Goal: Leave review/rating: Share an evaluation or opinion about a product, service, or content

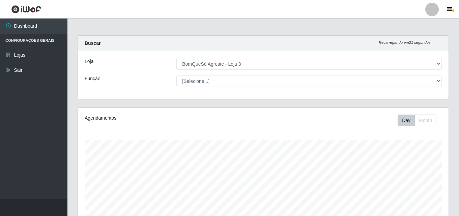
select select "215"
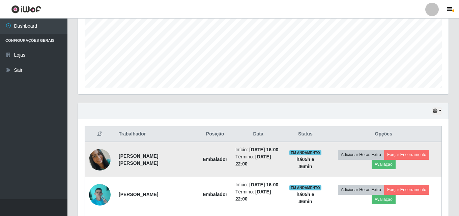
scroll to position [140, 370]
click at [100, 159] on img at bounding box center [100, 160] width 22 height 22
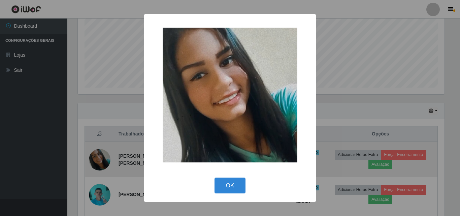
click at [100, 159] on div "× OK Cancel" at bounding box center [230, 108] width 460 height 216
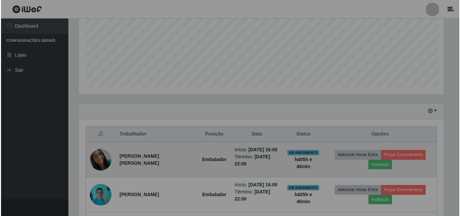
scroll to position [140, 370]
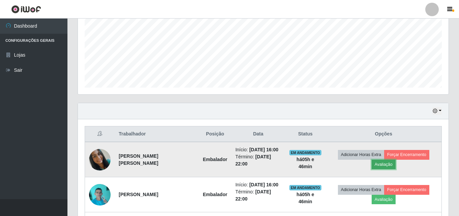
click at [378, 167] on button "Avaliação" at bounding box center [383, 164] width 24 height 9
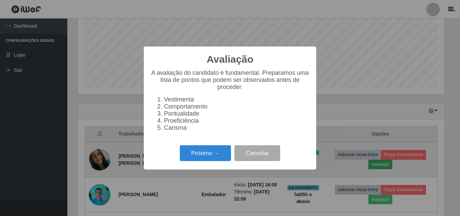
scroll to position [140, 367]
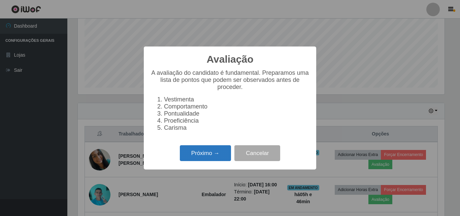
click at [217, 161] on button "Próximo →" at bounding box center [205, 153] width 51 height 16
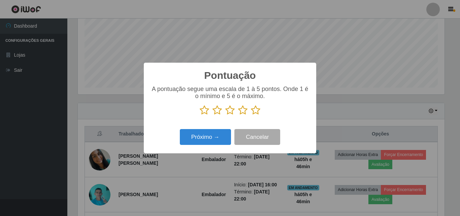
click at [254, 110] on icon at bounding box center [255, 110] width 9 height 10
click at [251, 115] on input "radio" at bounding box center [251, 115] width 0 height 0
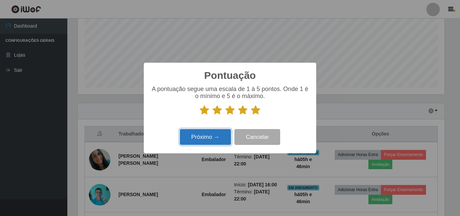
click at [217, 136] on button "Próximo →" at bounding box center [205, 137] width 51 height 16
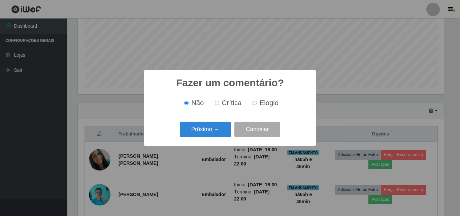
click at [264, 105] on span "Elogio" at bounding box center [269, 102] width 19 height 7
click at [257, 105] on input "Elogio" at bounding box center [255, 103] width 4 height 4
radio input "true"
click at [222, 127] on button "Próximo →" at bounding box center [205, 130] width 51 height 16
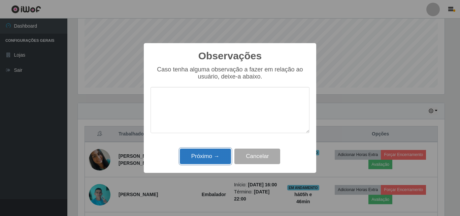
click at [216, 162] on button "Próximo →" at bounding box center [205, 157] width 51 height 16
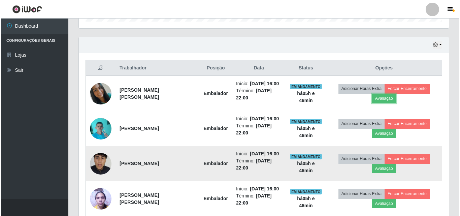
scroll to position [221, 0]
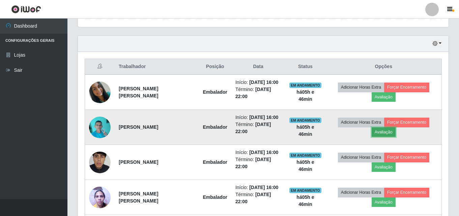
click at [392, 131] on button "Avaliação" at bounding box center [383, 131] width 24 height 9
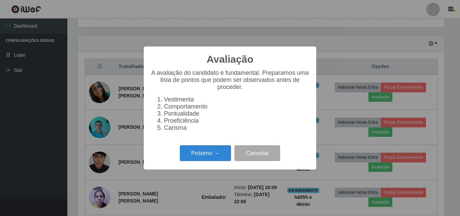
scroll to position [140, 367]
click at [215, 160] on button "Próximo →" at bounding box center [205, 153] width 51 height 16
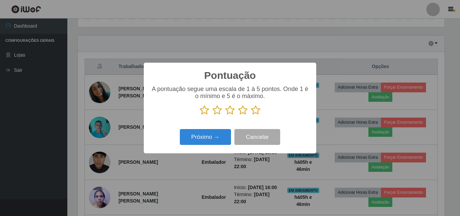
click at [255, 112] on icon at bounding box center [255, 110] width 9 height 10
click at [251, 115] on input "radio" at bounding box center [251, 115] width 0 height 0
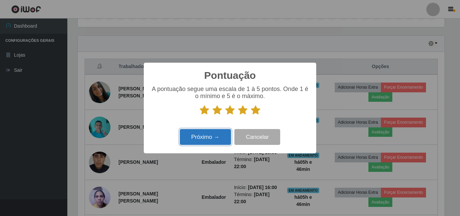
click at [218, 134] on button "Próximo →" at bounding box center [205, 137] width 51 height 16
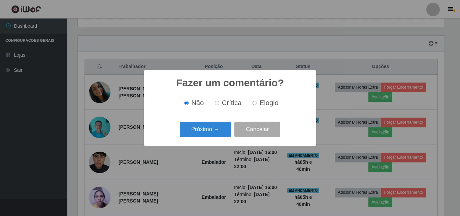
click at [265, 104] on span "Elogio" at bounding box center [269, 102] width 19 height 7
click at [257, 104] on input "Elogio" at bounding box center [255, 103] width 4 height 4
radio input "true"
click at [217, 127] on button "Próximo →" at bounding box center [205, 130] width 51 height 16
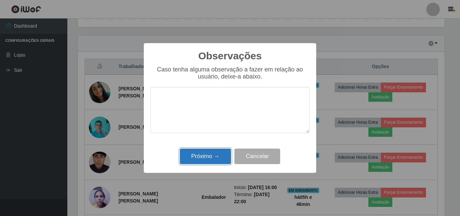
click at [215, 153] on button "Próximo →" at bounding box center [205, 157] width 51 height 16
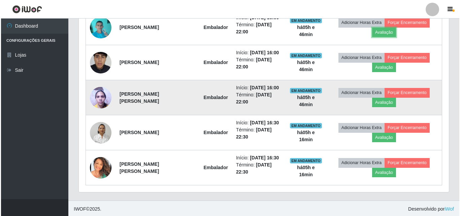
scroll to position [322, 0]
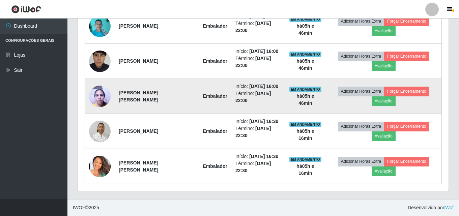
click at [108, 97] on img at bounding box center [100, 96] width 22 height 29
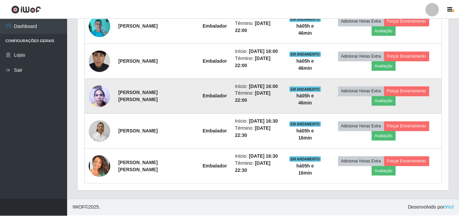
scroll to position [140, 367]
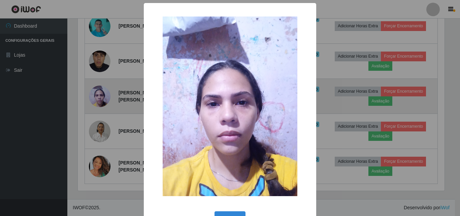
click at [108, 97] on div "× OK Cancel" at bounding box center [230, 108] width 460 height 216
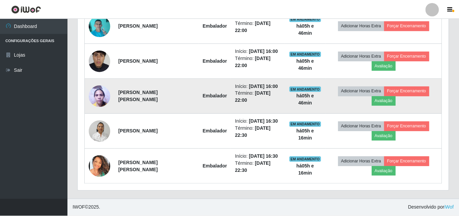
scroll to position [140, 370]
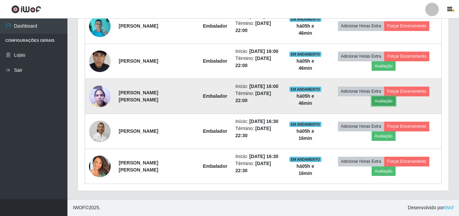
click at [384, 100] on button "Avaliação" at bounding box center [383, 100] width 24 height 9
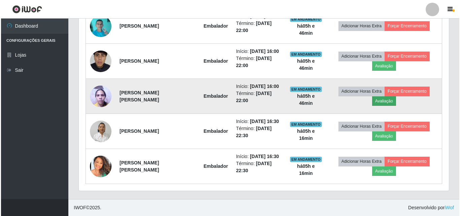
scroll to position [140, 367]
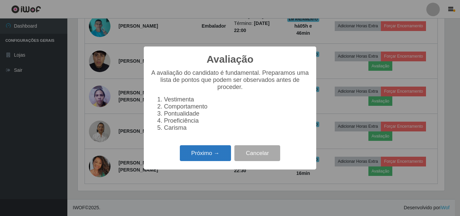
click at [191, 156] on button "Próximo →" at bounding box center [205, 153] width 51 height 16
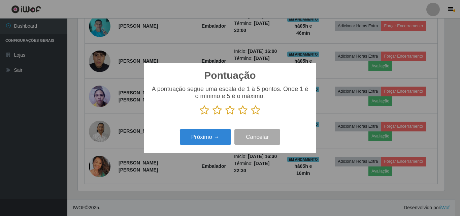
click at [255, 111] on icon at bounding box center [255, 110] width 9 height 10
click at [251, 115] on input "radio" at bounding box center [251, 115] width 0 height 0
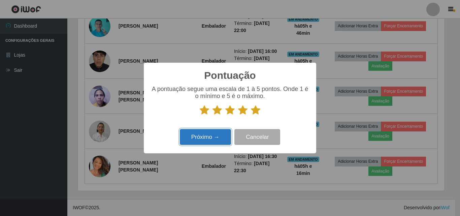
click at [212, 137] on button "Próximo →" at bounding box center [205, 137] width 51 height 16
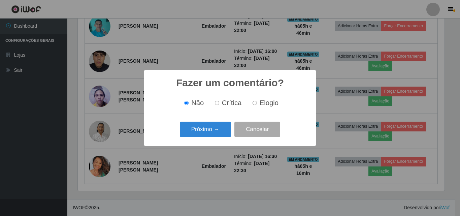
click at [257, 106] on label "Elogio" at bounding box center [264, 103] width 29 height 8
click at [257, 105] on input "Elogio" at bounding box center [255, 103] width 4 height 4
radio input "true"
click at [218, 128] on button "Próximo →" at bounding box center [205, 130] width 51 height 16
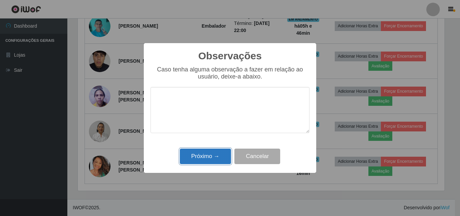
click at [214, 156] on button "Próximo →" at bounding box center [205, 157] width 51 height 16
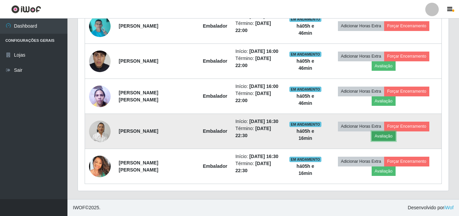
click at [382, 136] on button "Avaliação" at bounding box center [383, 135] width 24 height 9
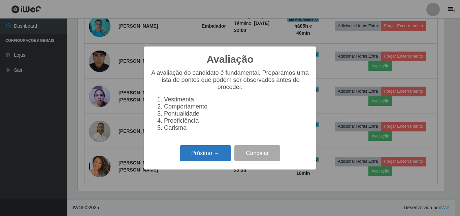
click at [219, 160] on button "Próximo →" at bounding box center [205, 153] width 51 height 16
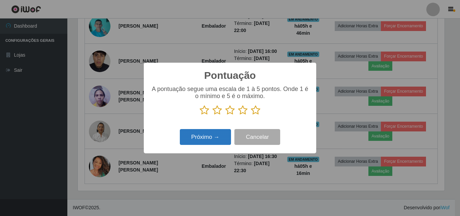
drag, startPoint x: 256, startPoint y: 111, endPoint x: 210, endPoint y: 130, distance: 49.5
click at [255, 111] on icon at bounding box center [255, 110] width 9 height 10
click at [251, 115] on input "radio" at bounding box center [251, 115] width 0 height 0
click at [201, 141] on button "Próximo →" at bounding box center [205, 137] width 51 height 16
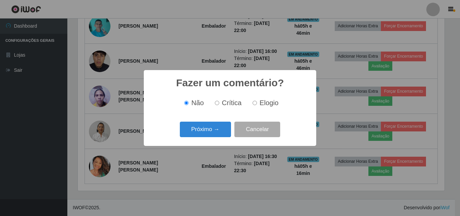
click at [257, 105] on label "Elogio" at bounding box center [264, 103] width 29 height 8
click at [257, 105] on input "Elogio" at bounding box center [255, 103] width 4 height 4
radio input "true"
click at [218, 128] on button "Próximo →" at bounding box center [205, 130] width 51 height 16
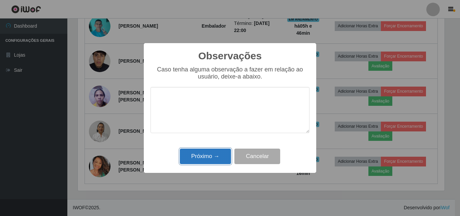
click at [209, 154] on button "Próximo →" at bounding box center [205, 157] width 51 height 16
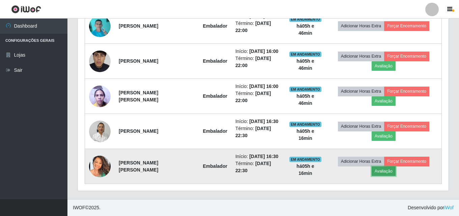
click at [381, 173] on button "Avaliação" at bounding box center [383, 171] width 24 height 9
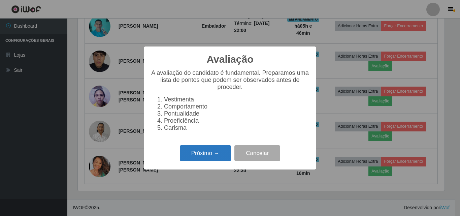
click at [219, 161] on button "Próximo →" at bounding box center [205, 153] width 51 height 16
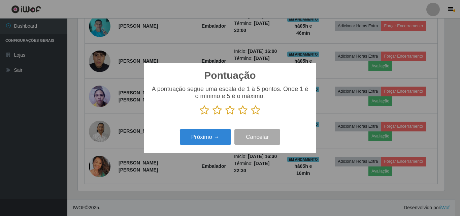
click at [254, 109] on icon at bounding box center [255, 110] width 9 height 10
click at [251, 115] on input "radio" at bounding box center [251, 115] width 0 height 0
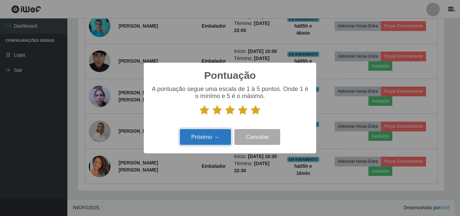
click at [213, 140] on button "Próximo →" at bounding box center [205, 137] width 51 height 16
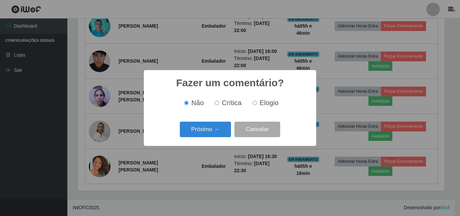
click at [256, 103] on input "Elogio" at bounding box center [255, 103] width 4 height 4
radio input "true"
click at [225, 130] on button "Próximo →" at bounding box center [205, 130] width 51 height 16
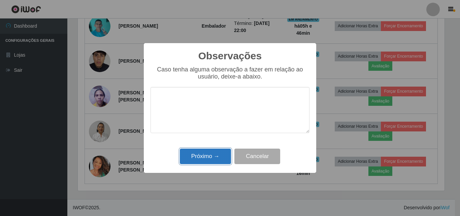
click at [220, 152] on button "Próximo →" at bounding box center [205, 157] width 51 height 16
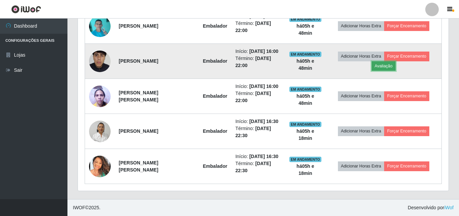
click at [389, 67] on button "Avaliação" at bounding box center [383, 65] width 24 height 9
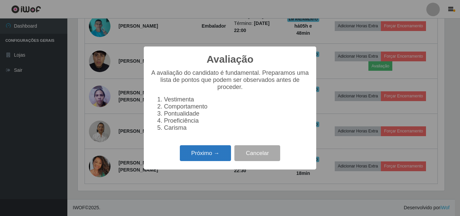
click at [225, 155] on button "Próximo →" at bounding box center [205, 153] width 51 height 16
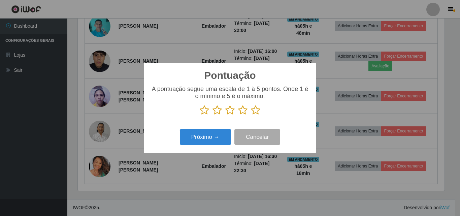
click at [260, 111] on icon at bounding box center [255, 110] width 9 height 10
click at [251, 115] on input "radio" at bounding box center [251, 115] width 0 height 0
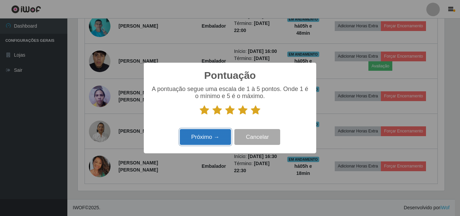
click at [223, 139] on button "Próximo →" at bounding box center [205, 137] width 51 height 16
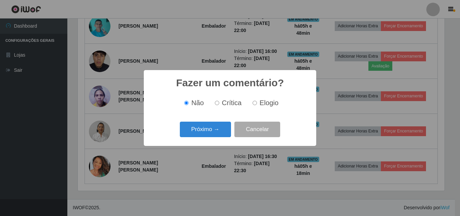
click at [268, 104] on span "Elogio" at bounding box center [269, 102] width 19 height 7
click at [257, 104] on input "Elogio" at bounding box center [255, 103] width 4 height 4
radio input "true"
click at [216, 130] on button "Próximo →" at bounding box center [205, 130] width 51 height 16
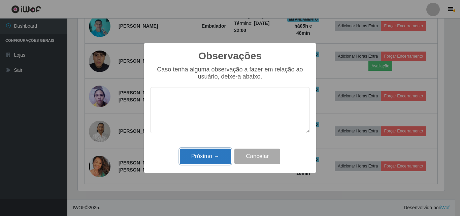
click at [209, 155] on button "Próximo →" at bounding box center [205, 157] width 51 height 16
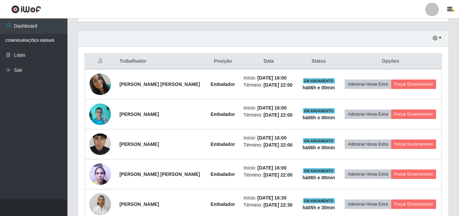
scroll to position [224, 0]
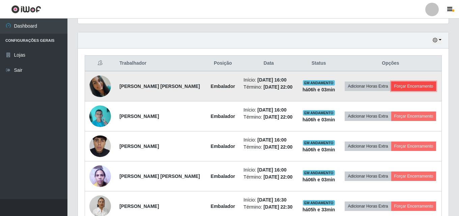
click at [421, 84] on button "Forçar Encerramento" at bounding box center [413, 86] width 45 height 9
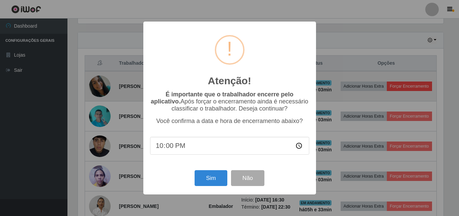
scroll to position [140, 367]
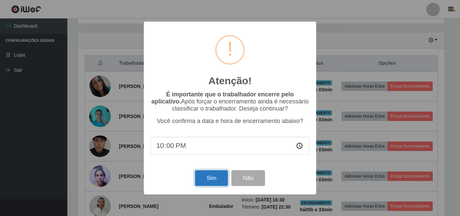
click at [204, 181] on button "Sim" at bounding box center [211, 178] width 33 height 16
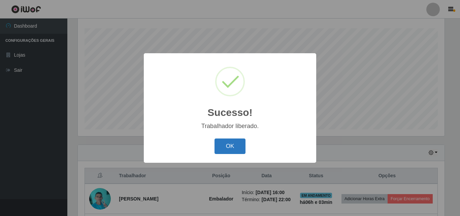
click at [228, 147] on button "OK" at bounding box center [230, 147] width 31 height 16
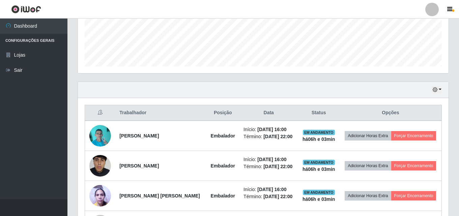
scroll to position [179, 0]
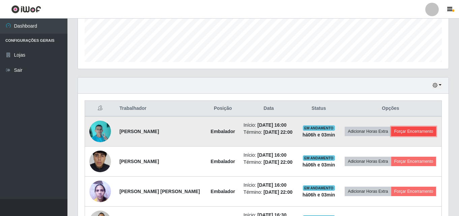
click at [417, 130] on button "Forçar Encerramento" at bounding box center [413, 131] width 45 height 9
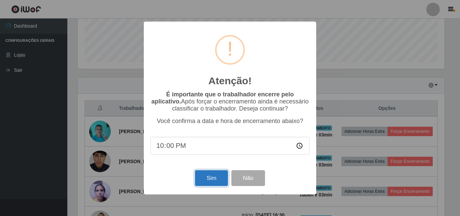
click at [208, 182] on button "Sim" at bounding box center [211, 178] width 33 height 16
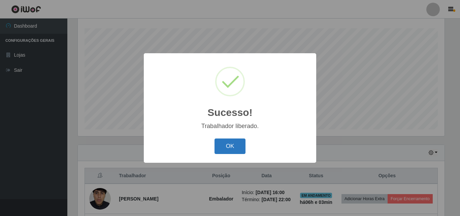
click at [227, 151] on button "OK" at bounding box center [230, 147] width 31 height 16
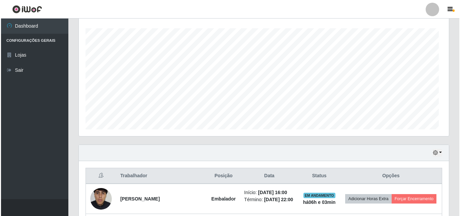
scroll to position [140, 370]
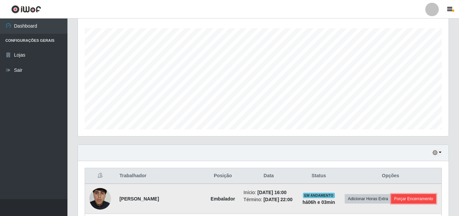
click at [404, 197] on button "Forçar Encerramento" at bounding box center [413, 198] width 45 height 9
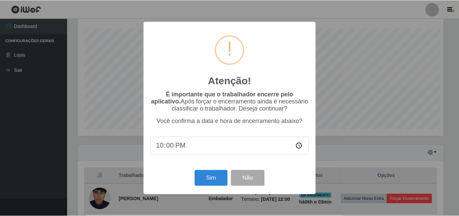
scroll to position [140, 367]
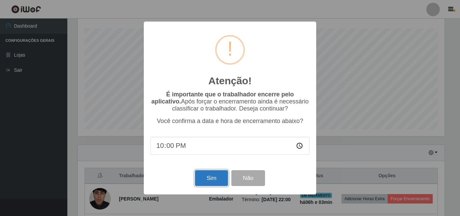
click at [217, 178] on button "Sim" at bounding box center [211, 178] width 33 height 16
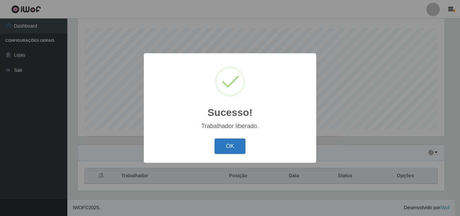
click at [235, 145] on button "OK" at bounding box center [230, 147] width 31 height 16
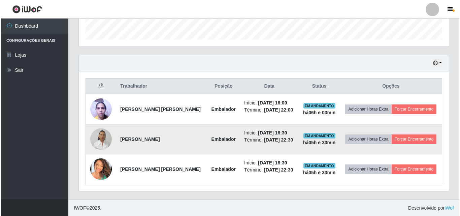
scroll to position [202, 0]
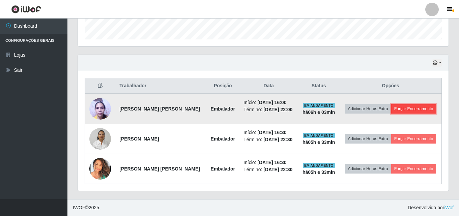
click at [408, 108] on button "Forçar Encerramento" at bounding box center [413, 108] width 45 height 9
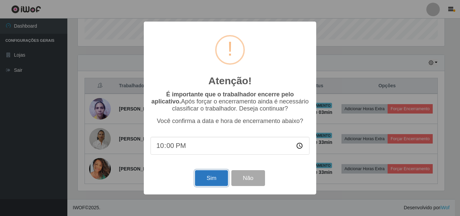
click at [212, 177] on button "Sim" at bounding box center [211, 178] width 33 height 16
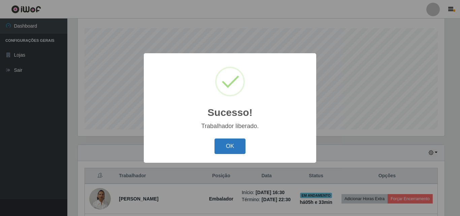
click at [225, 140] on button "OK" at bounding box center [230, 147] width 31 height 16
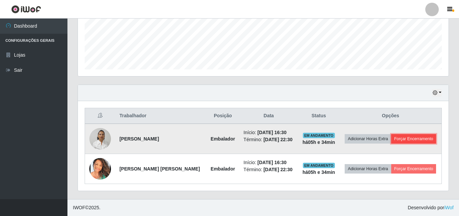
click at [411, 141] on button "Forçar Encerramento" at bounding box center [413, 138] width 45 height 9
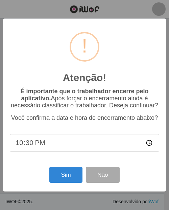
scroll to position [135, 142]
